Goal: Check status

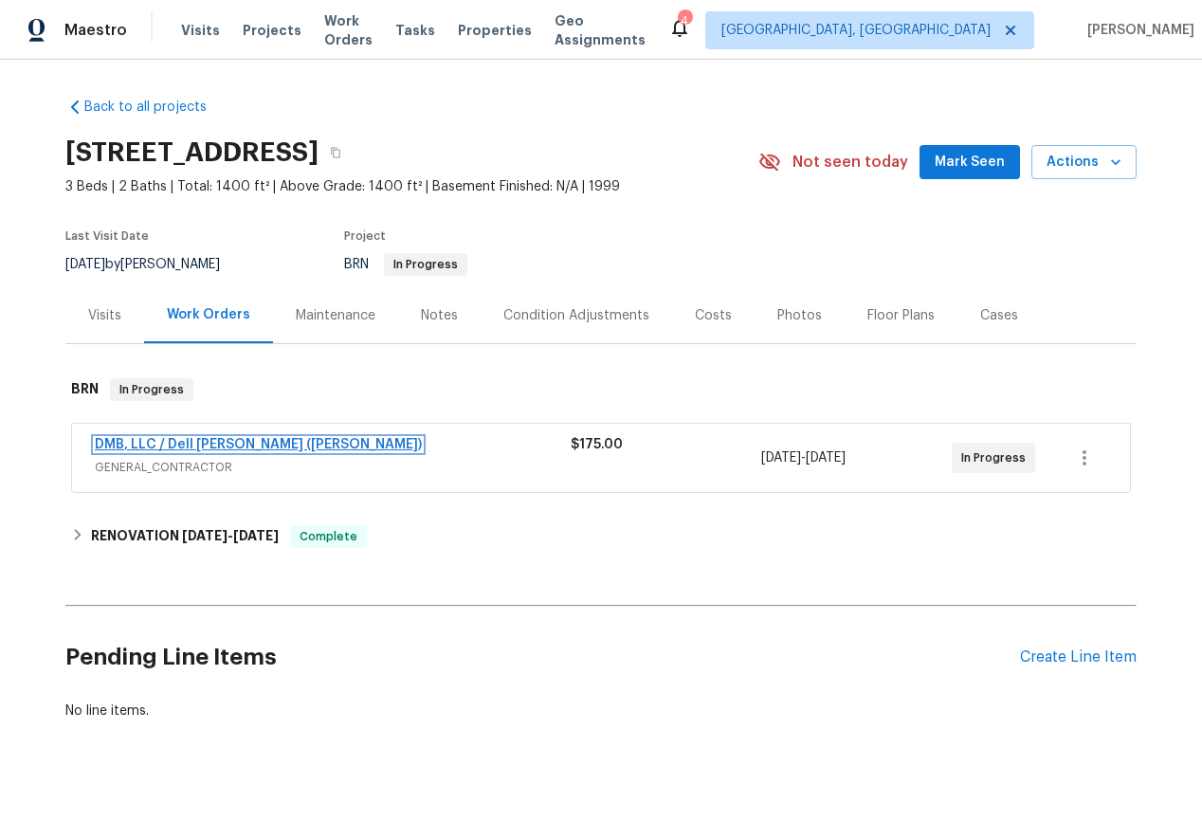
click at [197, 447] on link "DMB, LLC / Dell [PERSON_NAME] ([PERSON_NAME])" at bounding box center [258, 444] width 327 height 13
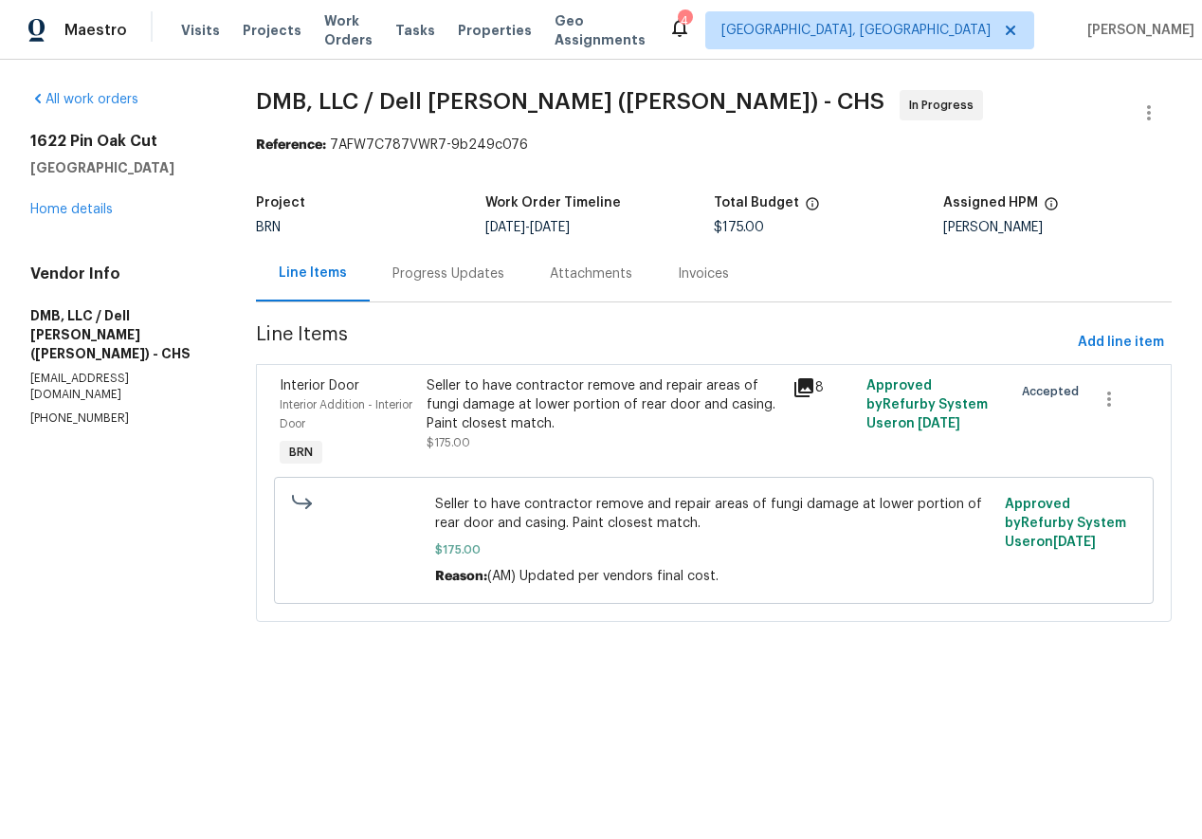
click at [436, 269] on div "Progress Updates" at bounding box center [449, 274] width 112 height 19
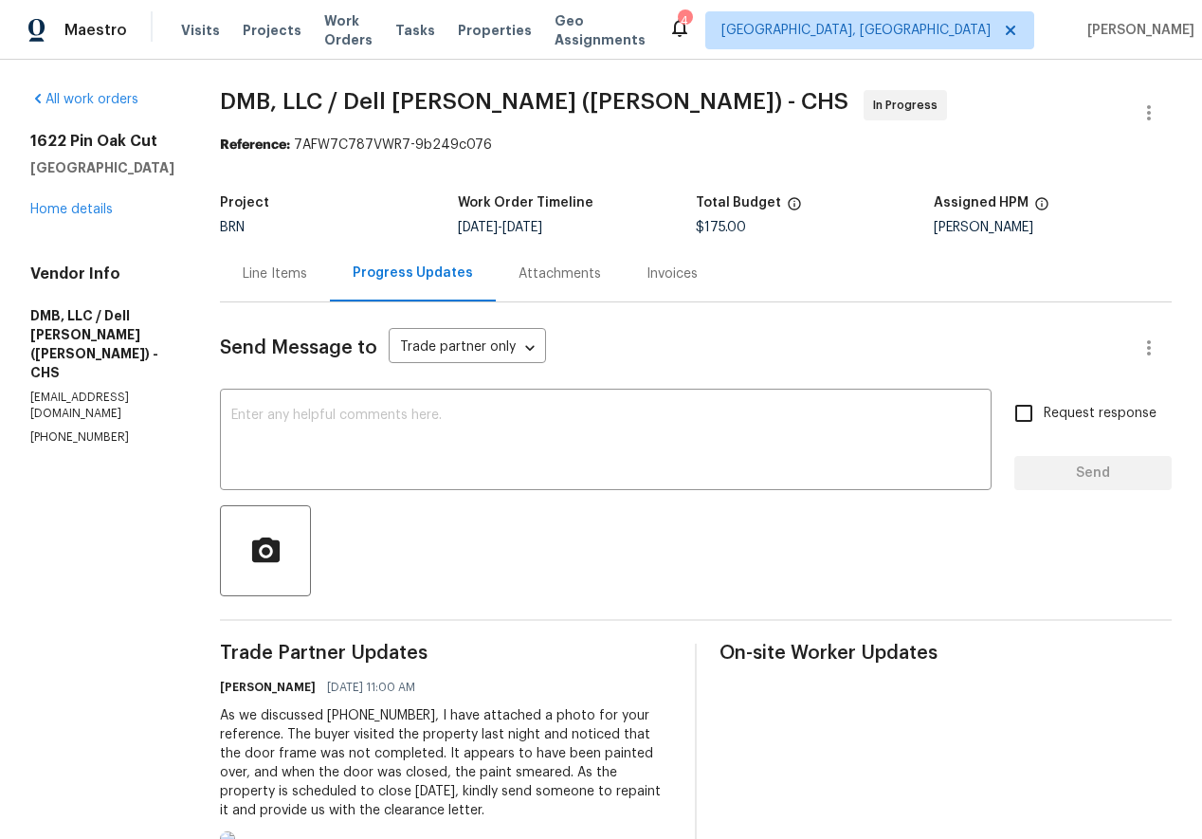
click at [647, 281] on div "Invoices" at bounding box center [672, 274] width 51 height 19
